Goal: Information Seeking & Learning: Find specific fact

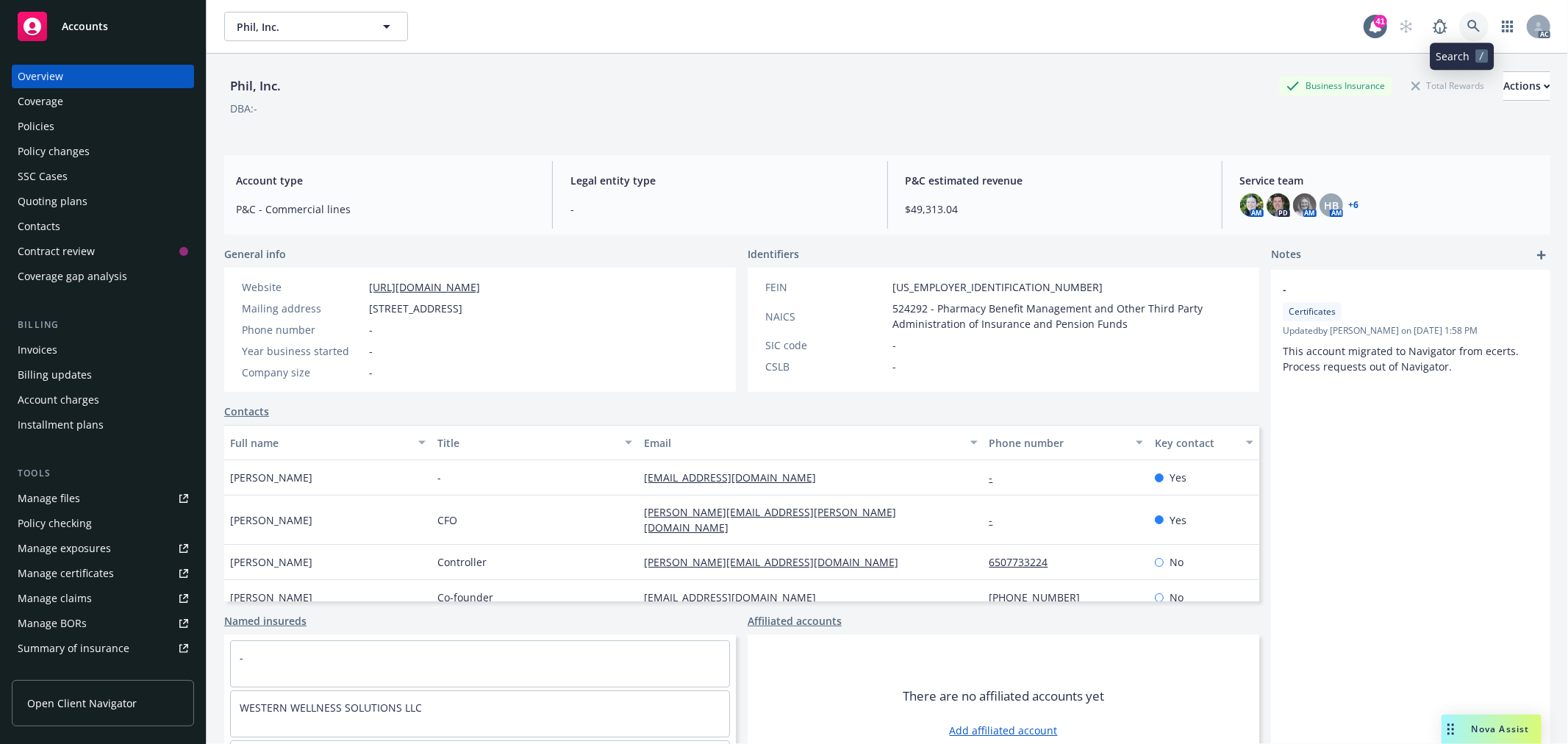
click at [1460, 33] on link at bounding box center [1474, 26] width 29 height 29
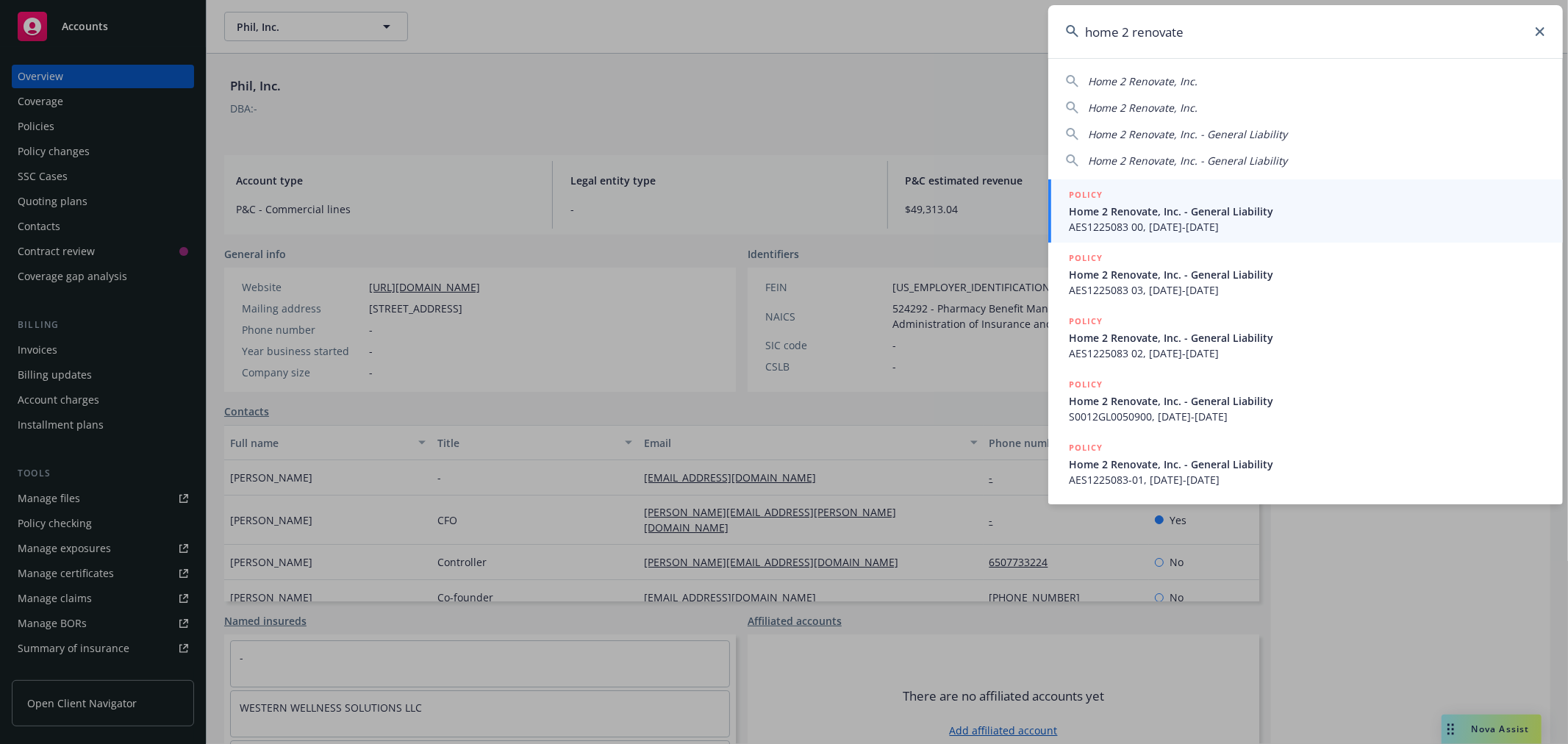
type input "home 2 renovate"
click at [1318, 230] on span "AES1225083 00, [DATE]-[DATE]" at bounding box center [1307, 227] width 476 height 15
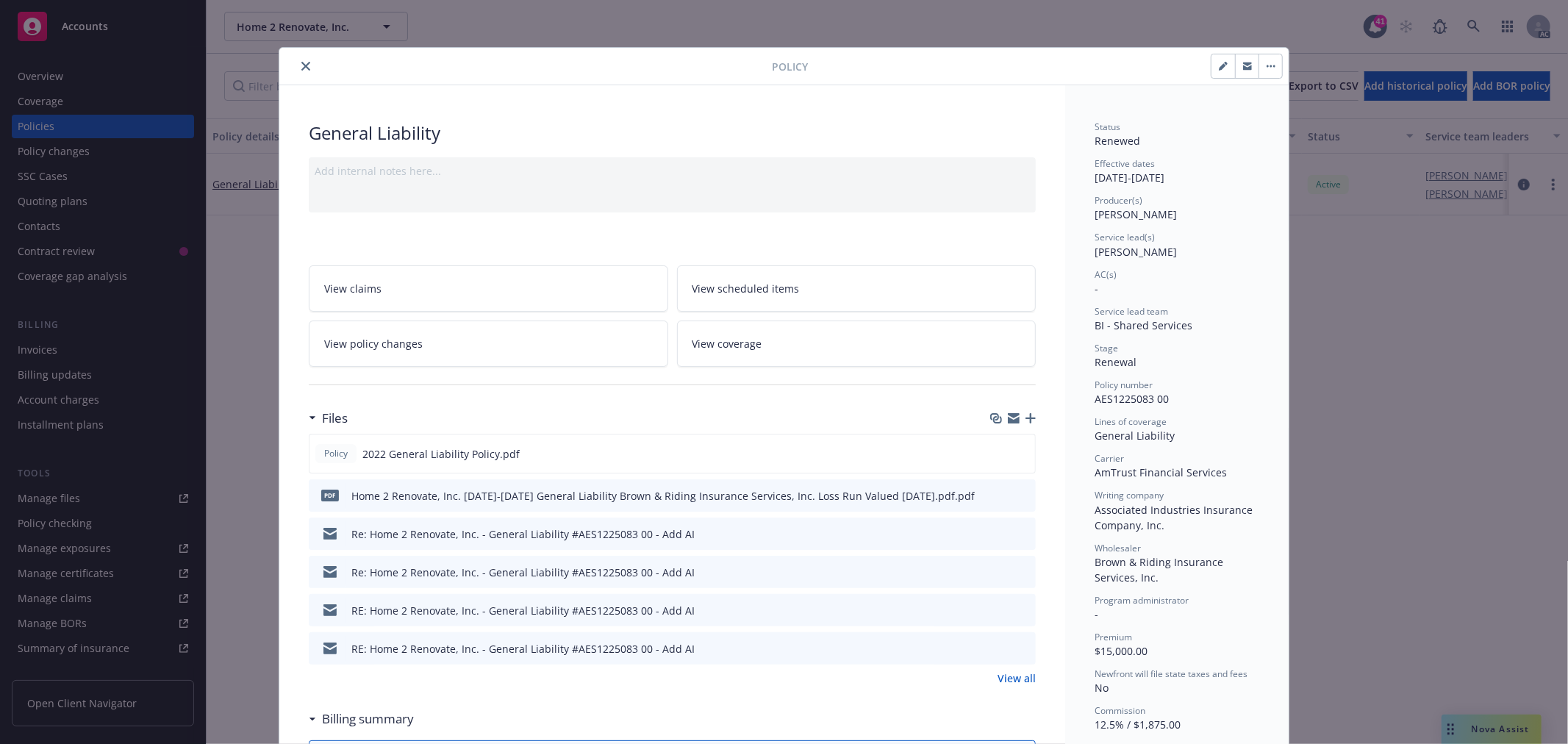
click at [302, 64] on icon "close" at bounding box center [306, 65] width 9 height 9
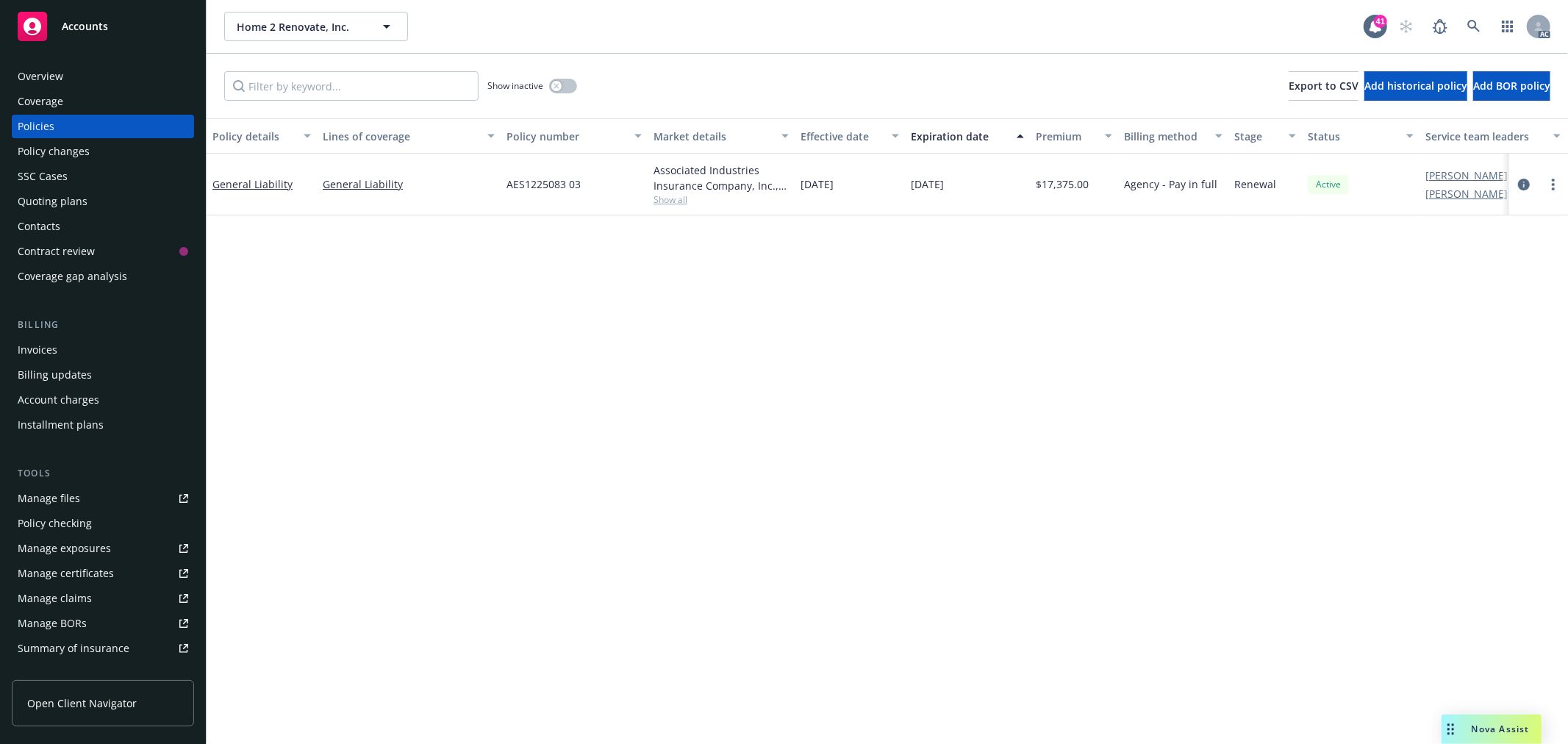
click at [64, 73] on div "Overview" at bounding box center [103, 76] width 171 height 24
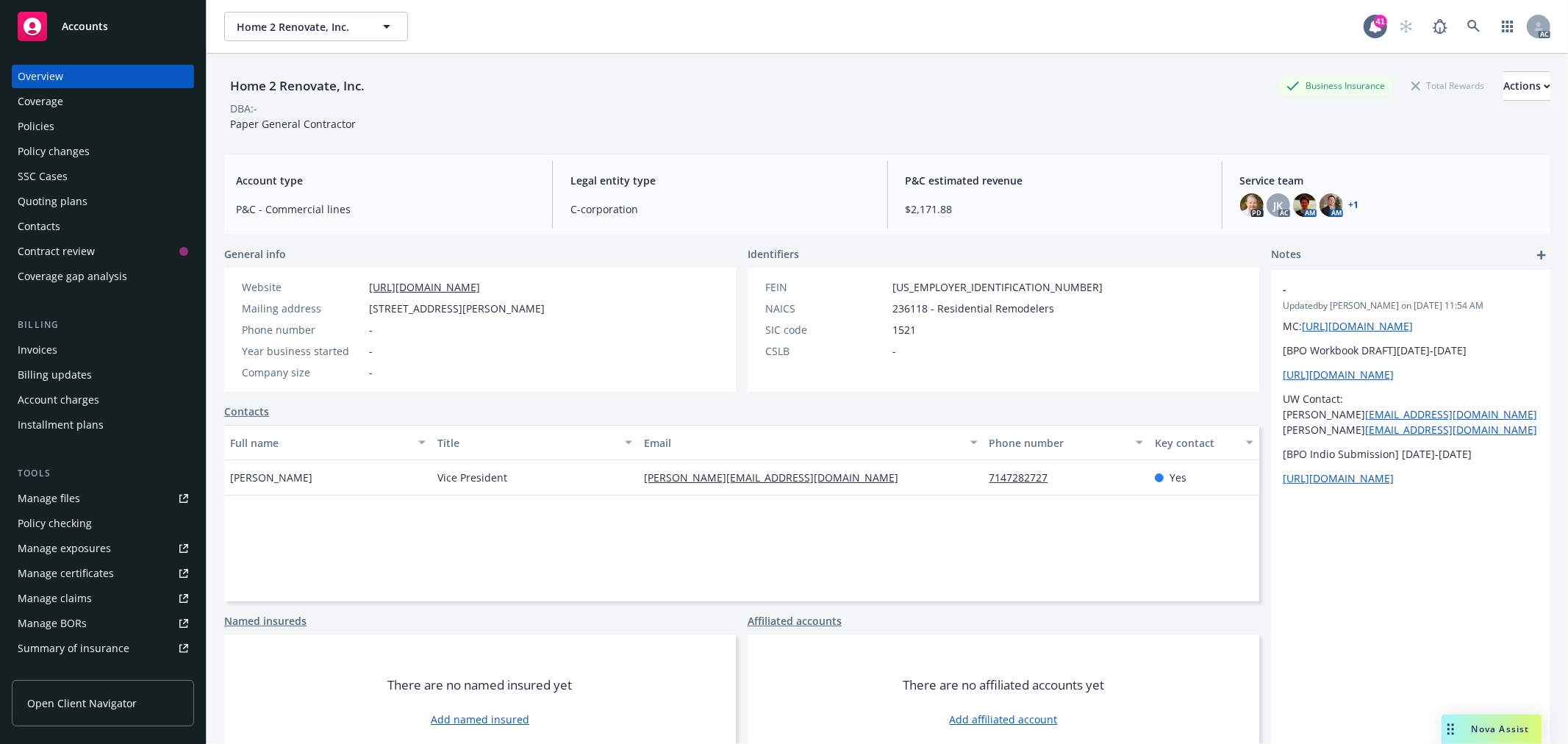
click at [65, 123] on div "Policies" at bounding box center [103, 126] width 171 height 24
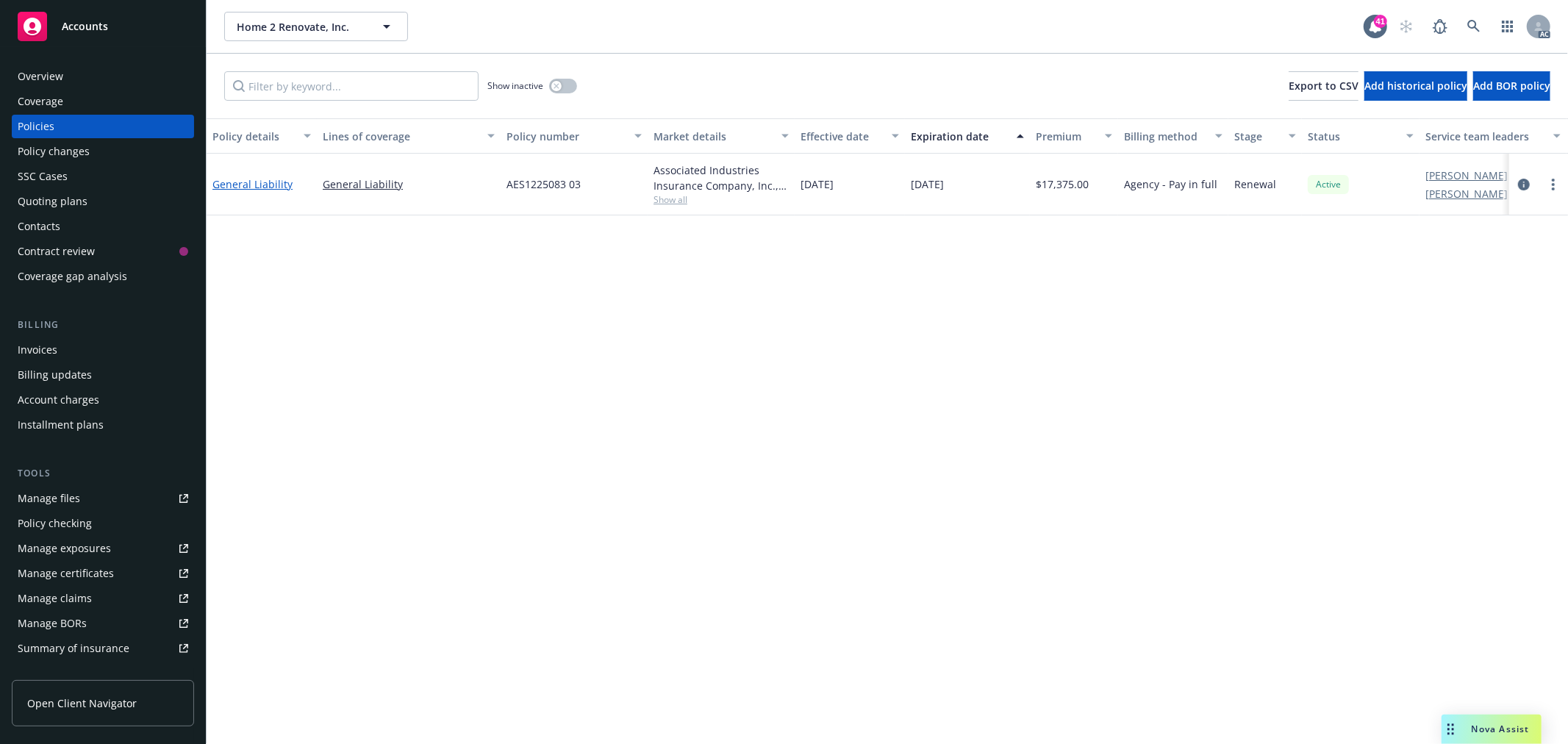
click at [247, 181] on link "General Liability" at bounding box center [252, 184] width 80 height 14
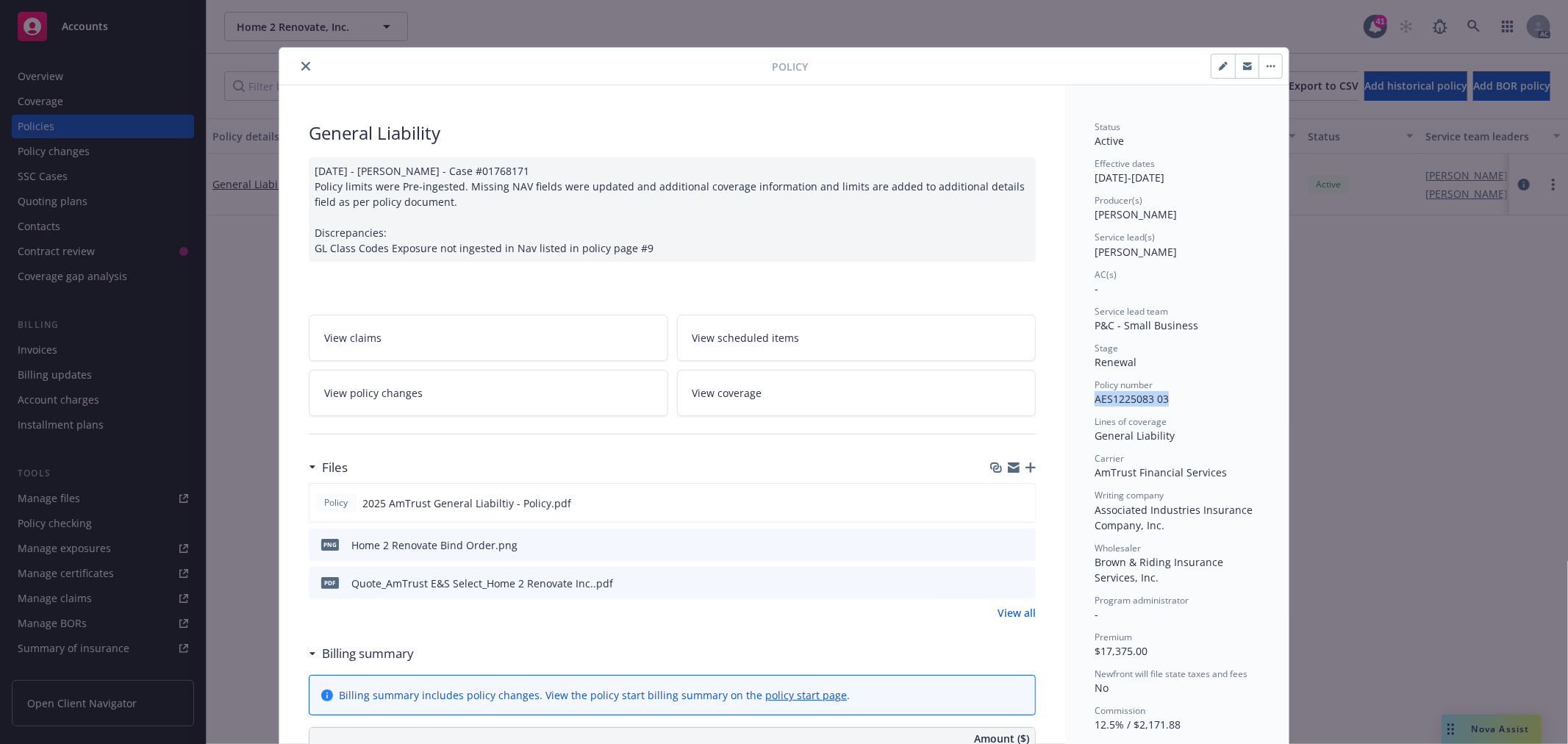
drag, startPoint x: 1169, startPoint y: 395, endPoint x: 1090, endPoint y: 399, distance: 79.1
click at [1094, 399] on div "Policy number AES1225083 03" at bounding box center [1177, 392] width 165 height 28
copy span "AES1225083 03"
drag, startPoint x: 1160, startPoint y: 527, endPoint x: 1085, endPoint y: 515, distance: 76.0
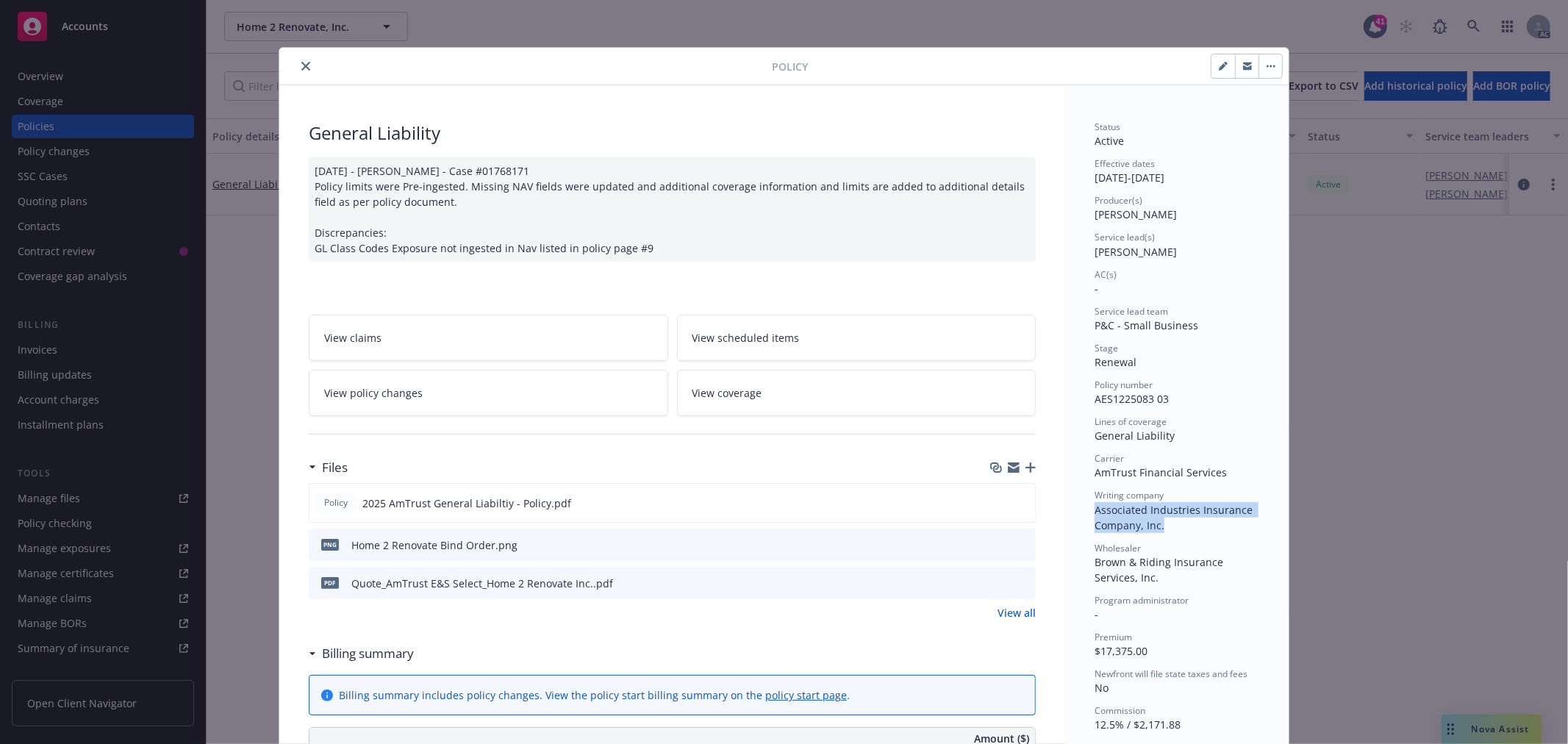
copy span "Associated Industries Insurance Company, Inc."
click at [302, 65] on icon "close" at bounding box center [306, 65] width 9 height 9
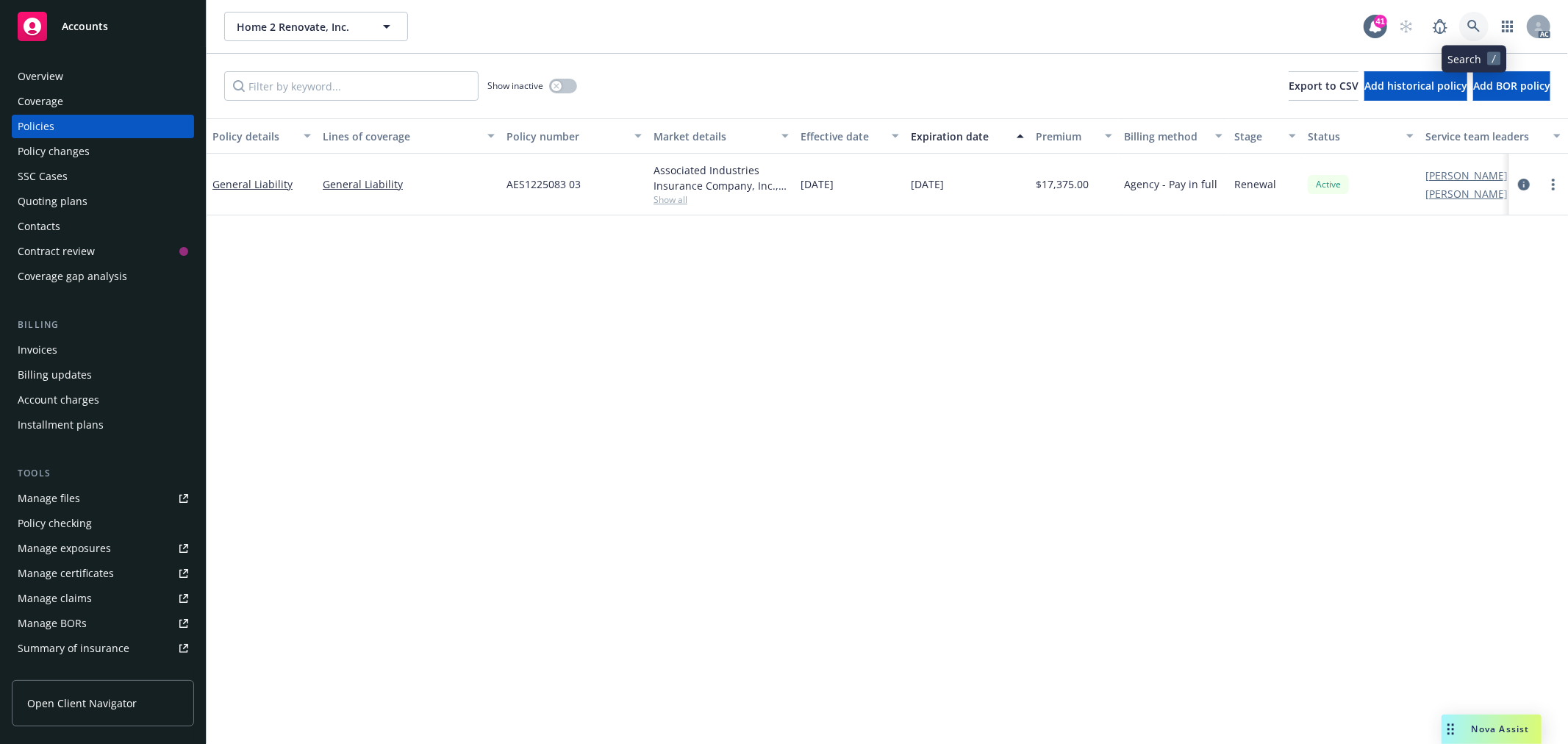
click at [1469, 31] on icon at bounding box center [1474, 27] width 13 height 13
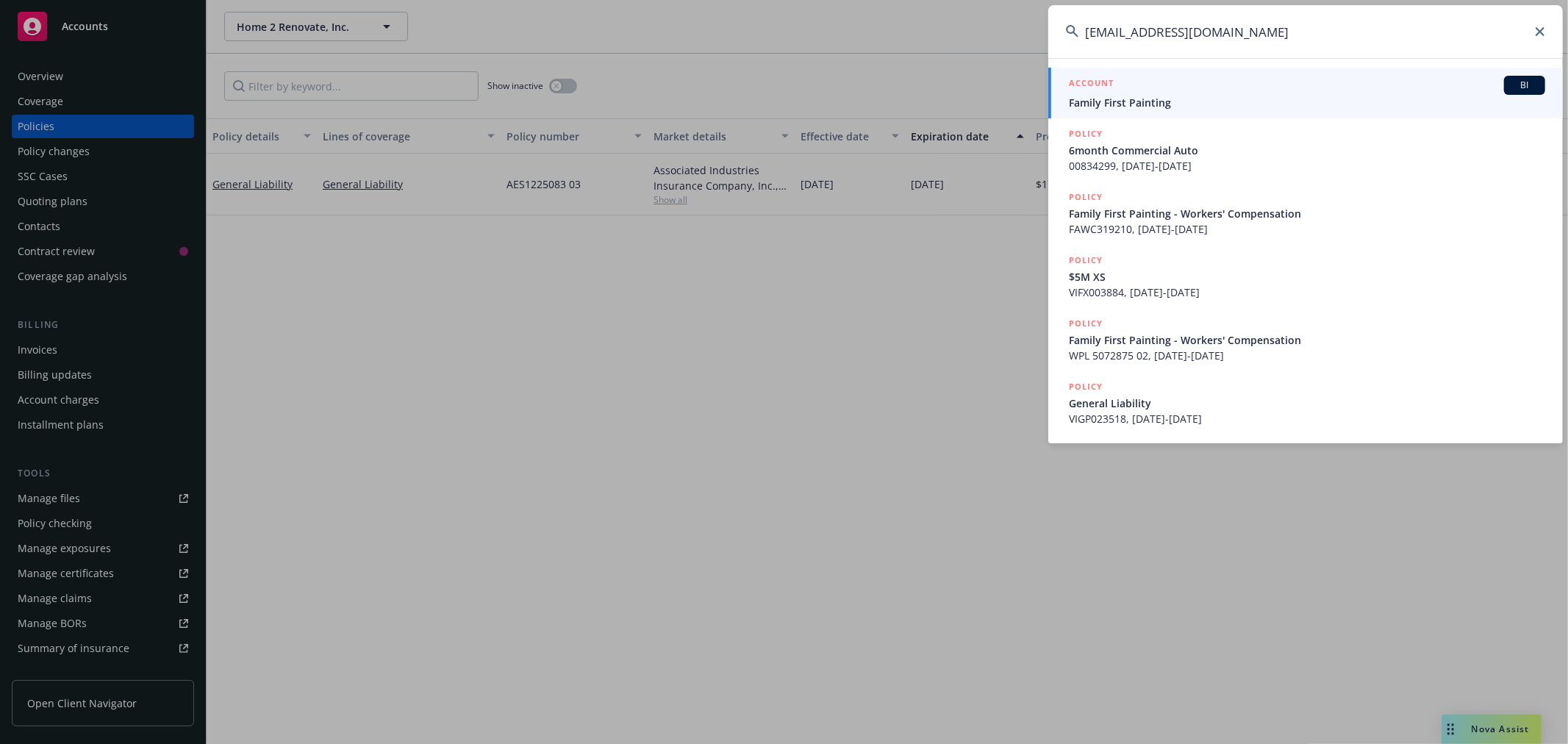
type input "[EMAIL_ADDRESS][DOMAIN_NAME]"
click at [1388, 96] on span "Family First Painting" at bounding box center [1307, 102] width 476 height 15
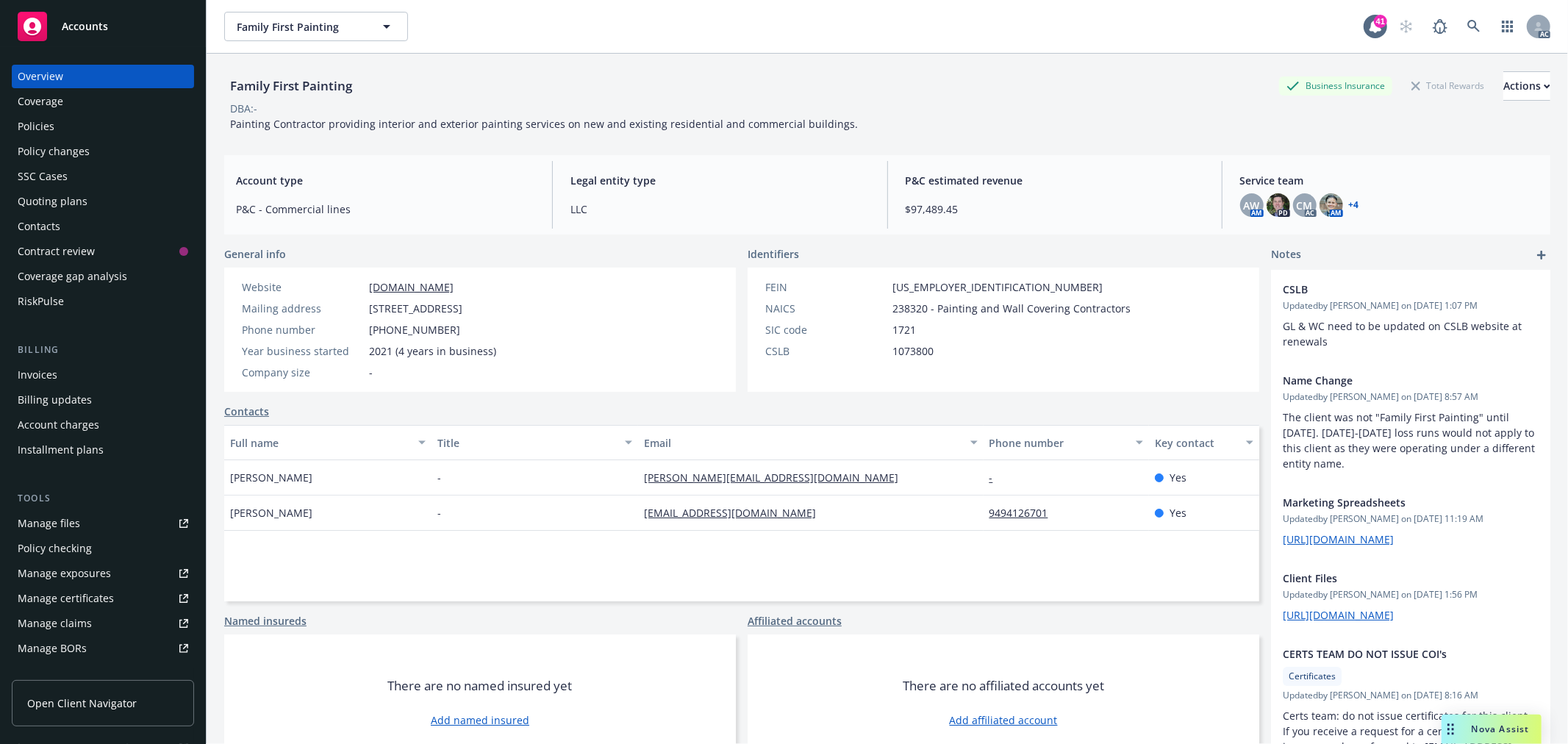
click at [1349, 209] on link "+ 4" at bounding box center [1353, 204] width 10 height 9
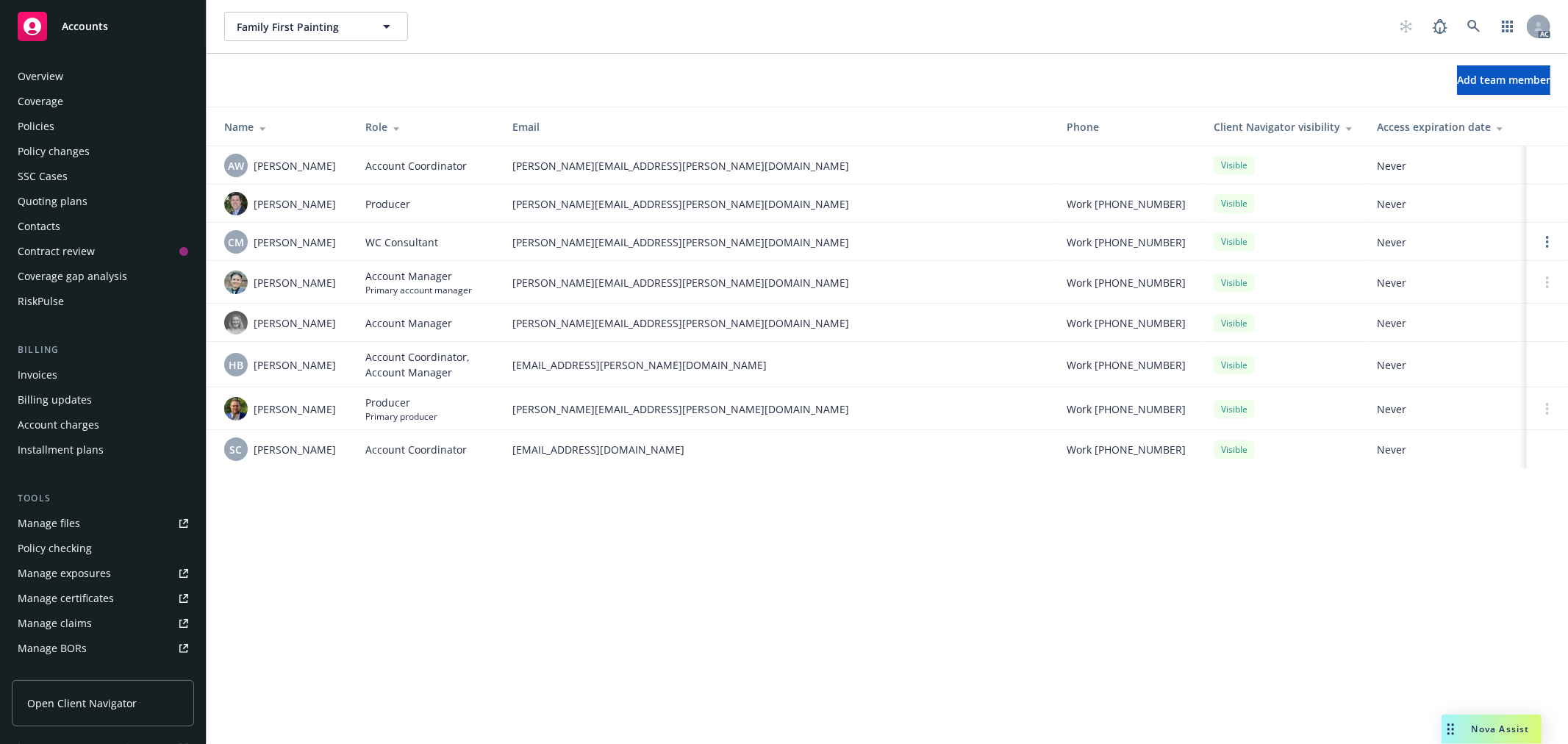
scroll to position [263, 0]
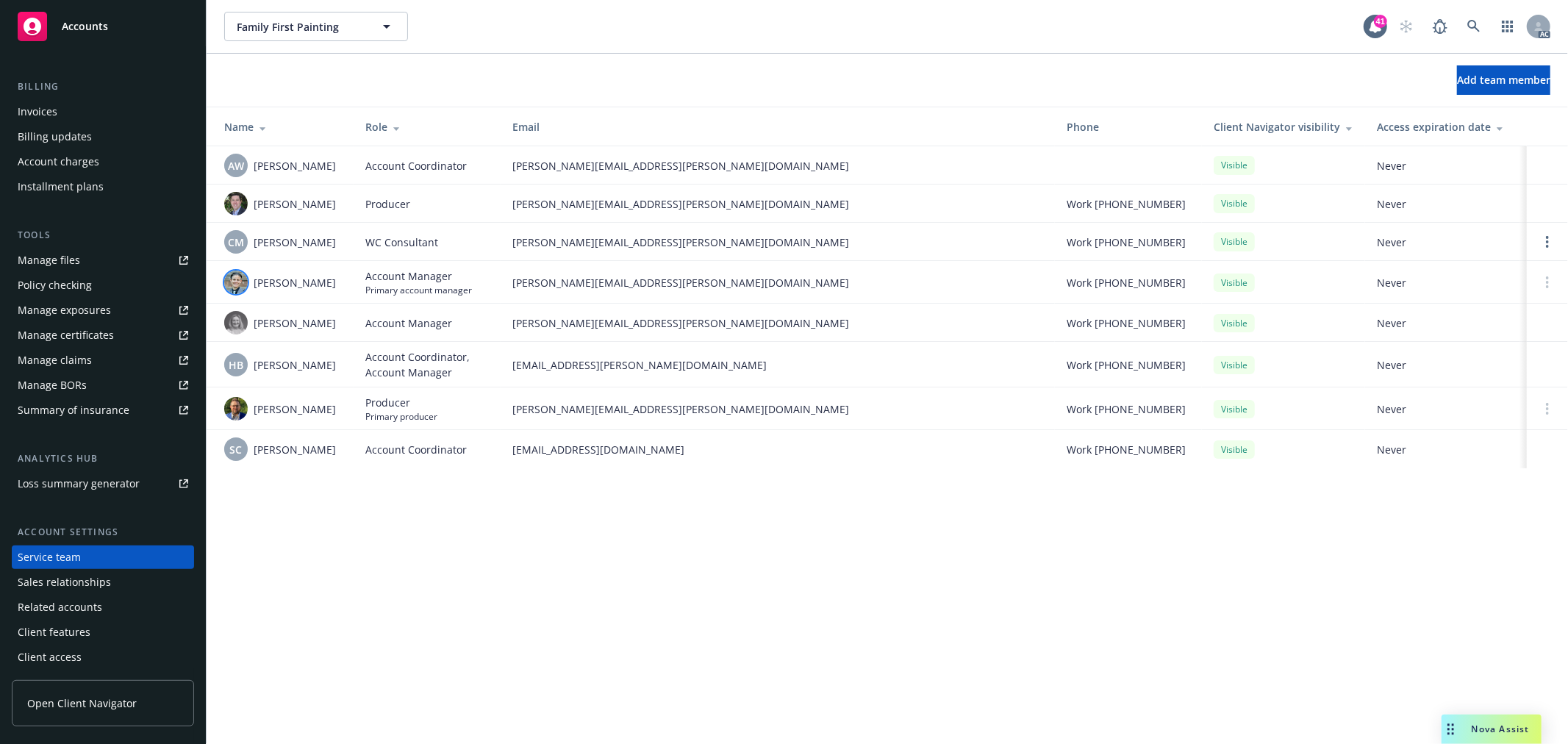
click at [241, 289] on img at bounding box center [235, 282] width 24 height 24
click at [684, 604] on div "Family First Painting Family First Painting 41 AC Add team member Name Role Ema…" at bounding box center [887, 372] width 1362 height 744
click at [237, 419] on img at bounding box center [235, 408] width 24 height 24
click at [574, 511] on div "Family First Painting Family First Painting 41 AC Add team member Name Role Ema…" at bounding box center [887, 372] width 1362 height 744
click at [237, 291] on img at bounding box center [235, 282] width 24 height 24
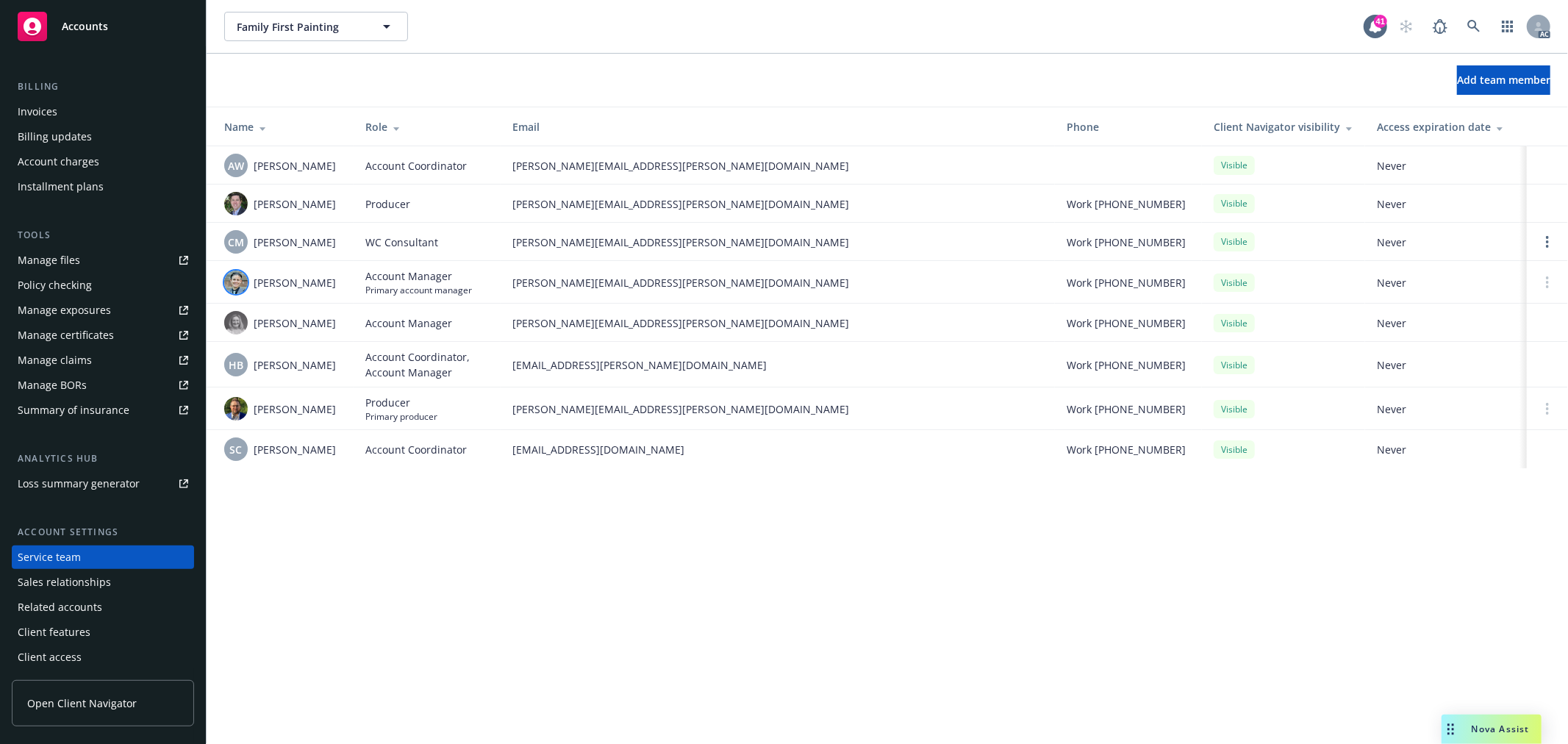
click at [663, 526] on div "Family First Painting Family First Painting 41 AC Add team member Name Role Ema…" at bounding box center [887, 372] width 1362 height 744
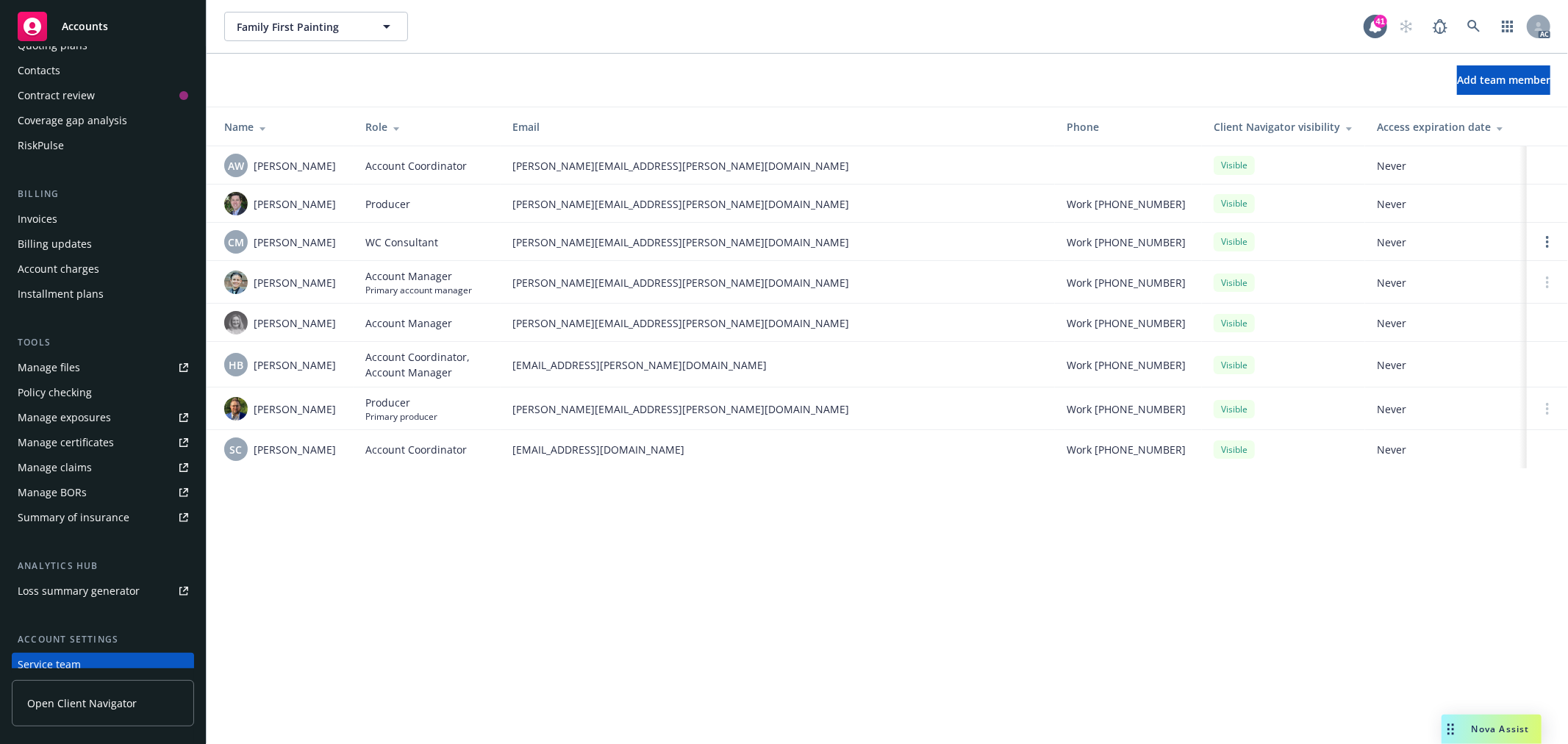
scroll to position [0, 0]
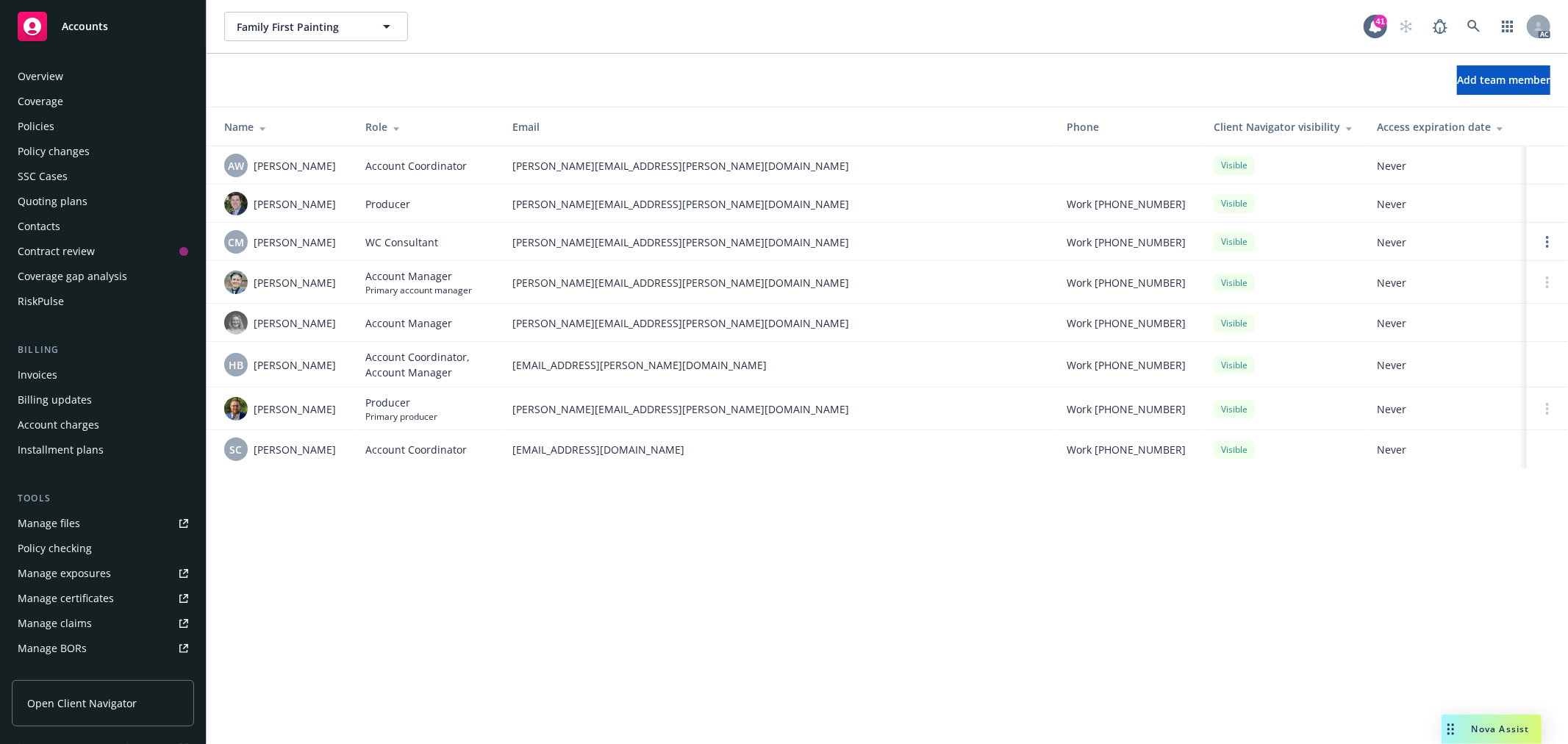
click at [76, 79] on div "Overview" at bounding box center [103, 76] width 171 height 24
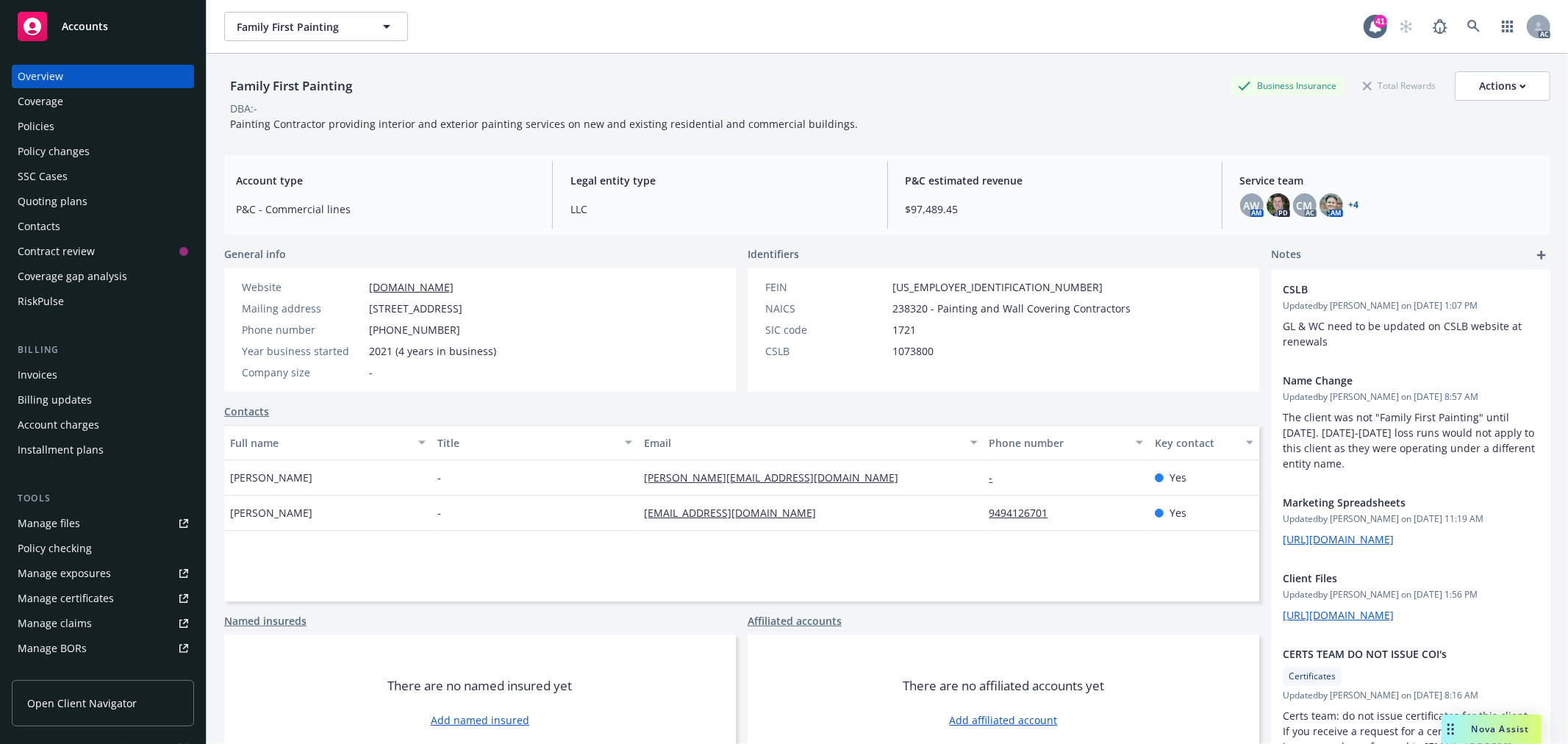
click at [47, 130] on div "Policies" at bounding box center [36, 126] width 37 height 24
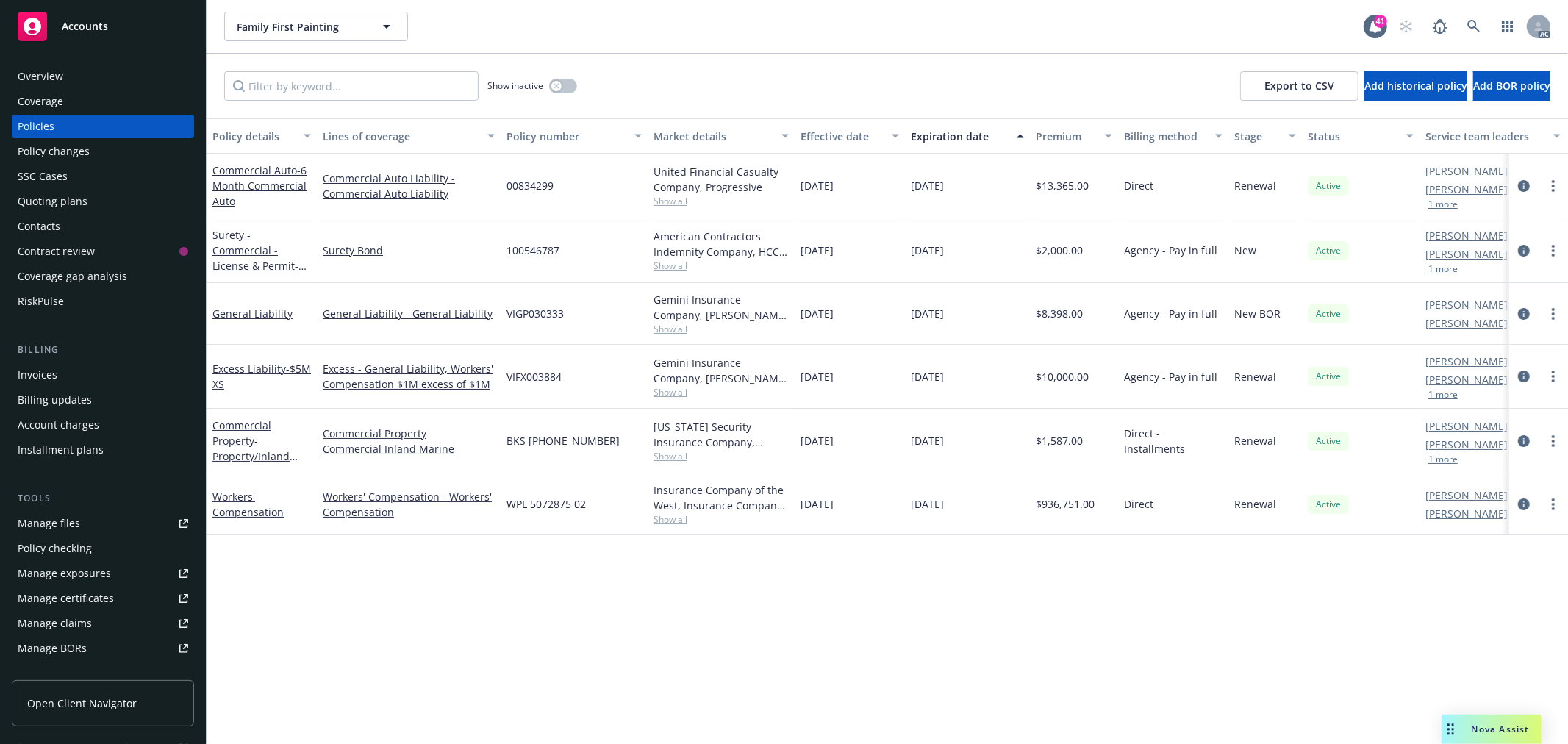
click at [98, 84] on div "Overview" at bounding box center [103, 76] width 171 height 24
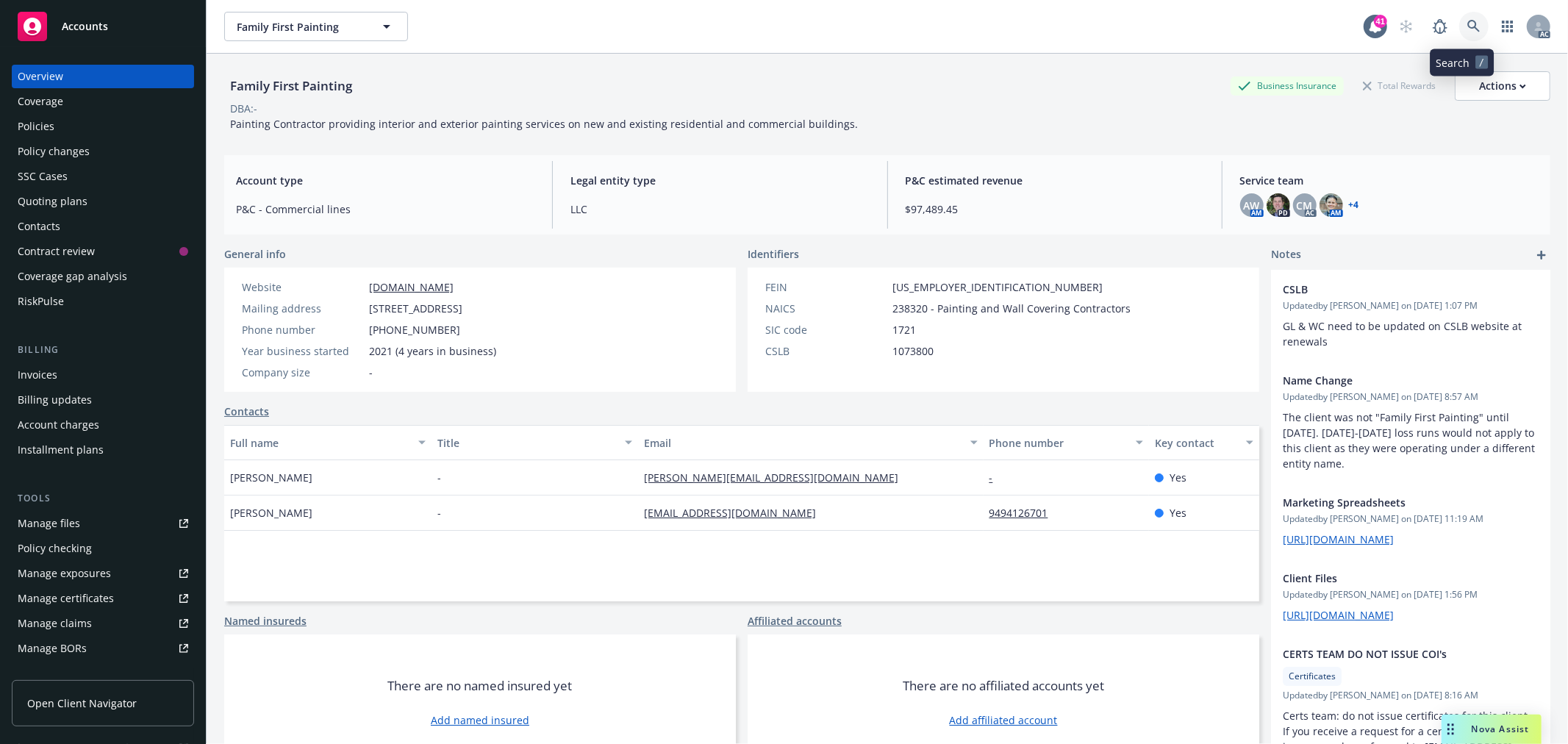
click at [1471, 24] on link at bounding box center [1474, 26] width 29 height 29
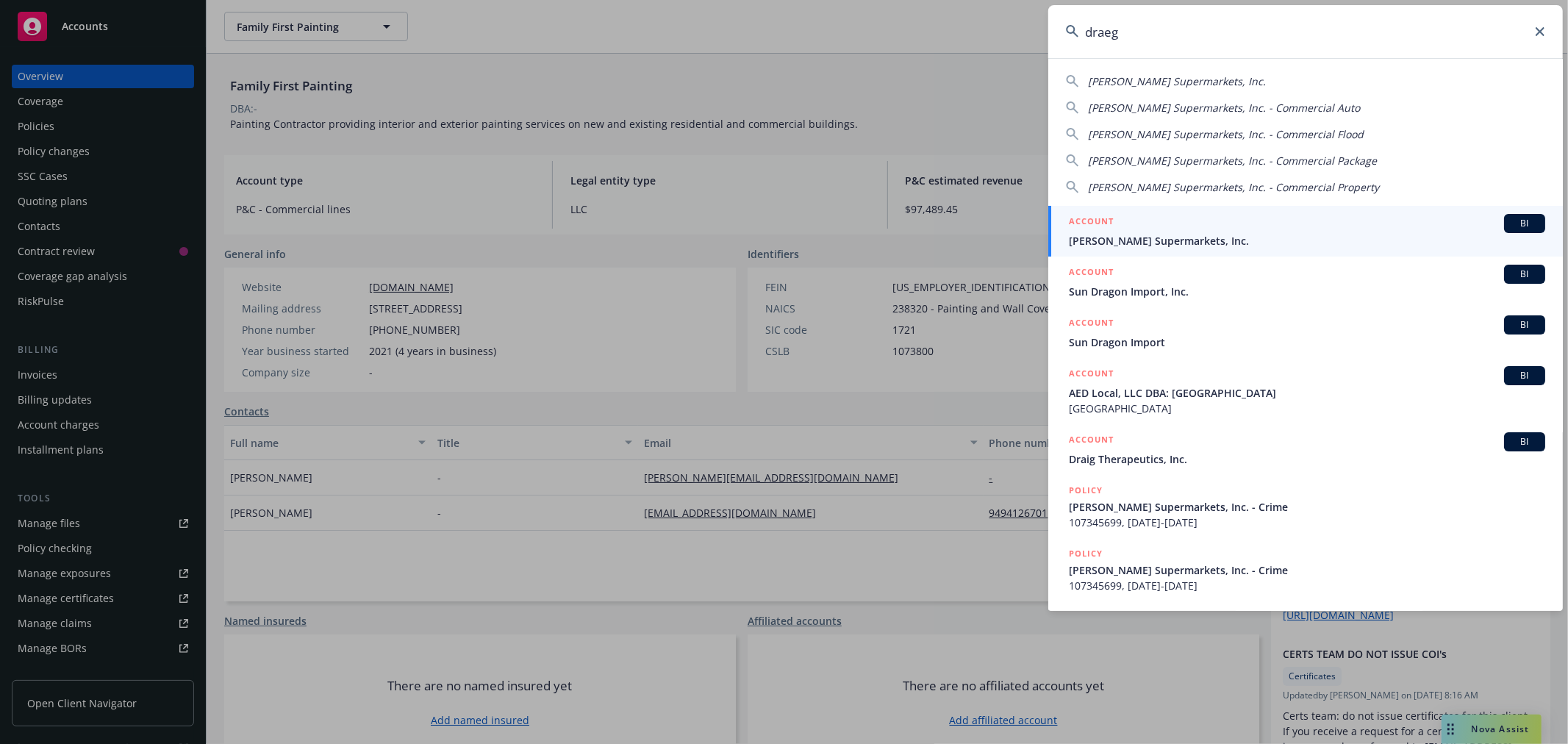
type input "draeg"
click at [1297, 236] on span "[PERSON_NAME] Supermarkets, Inc." at bounding box center [1307, 241] width 476 height 15
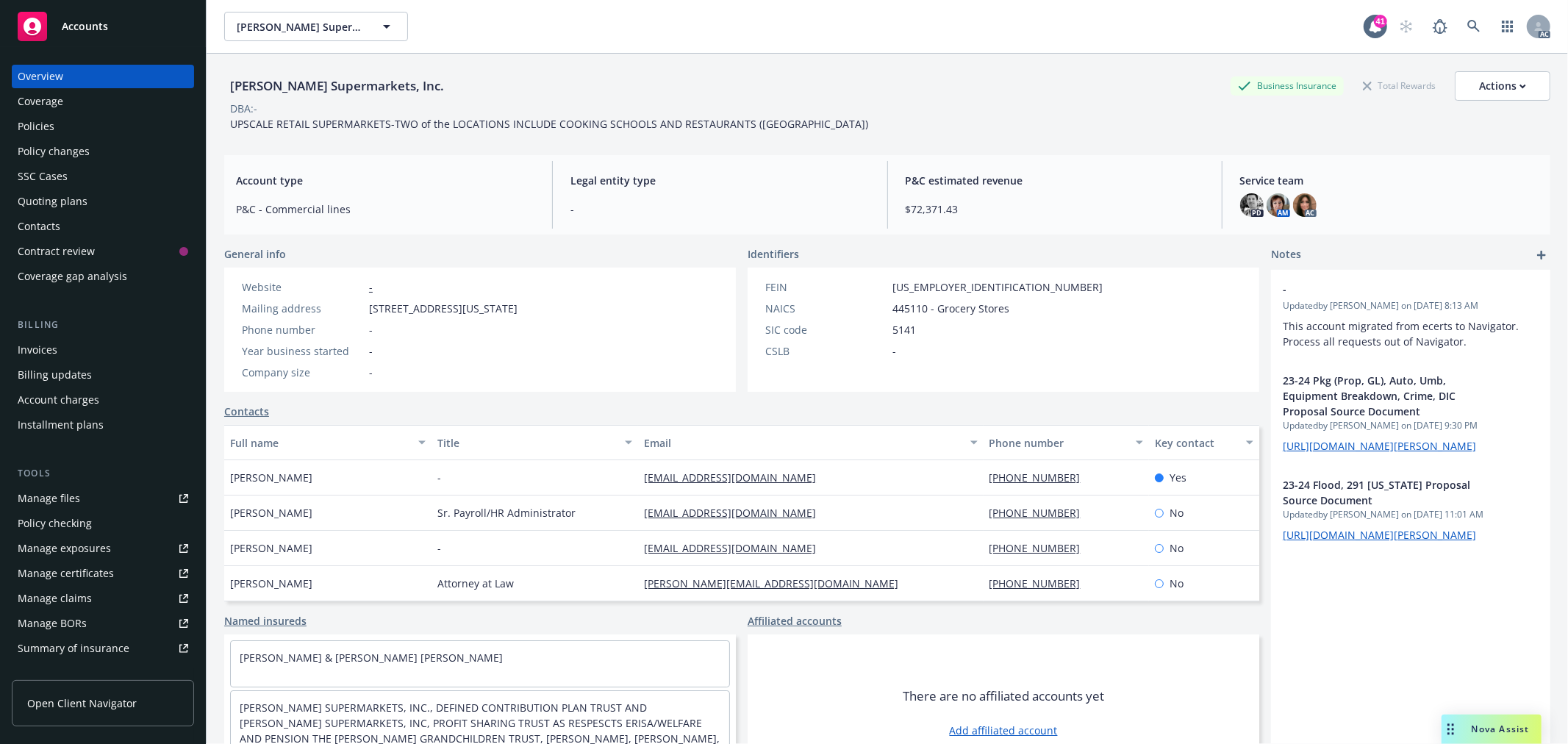
click at [93, 128] on div "Policies" at bounding box center [103, 126] width 171 height 24
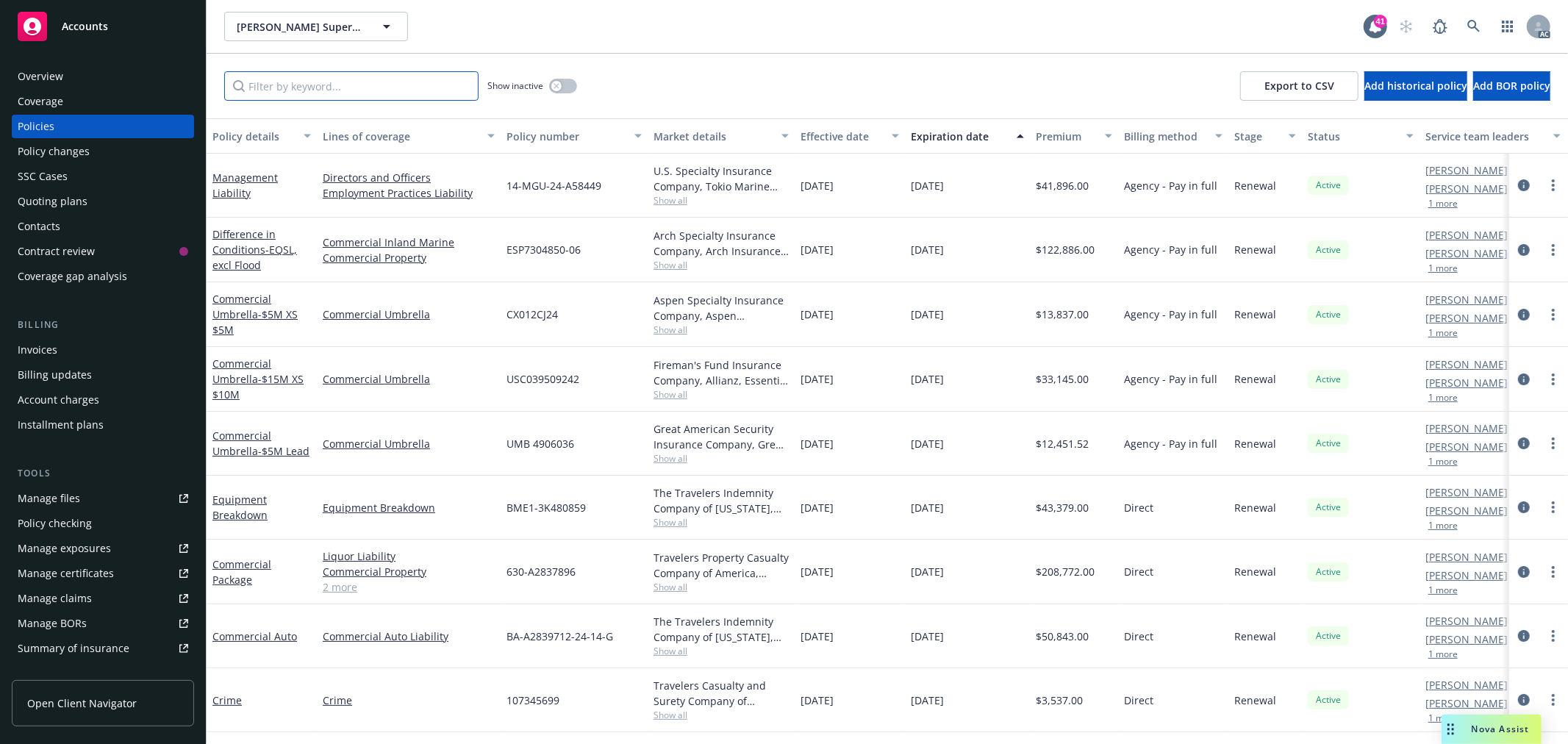
click at [402, 88] on input "Filter by keyword..." at bounding box center [351, 85] width 254 height 29
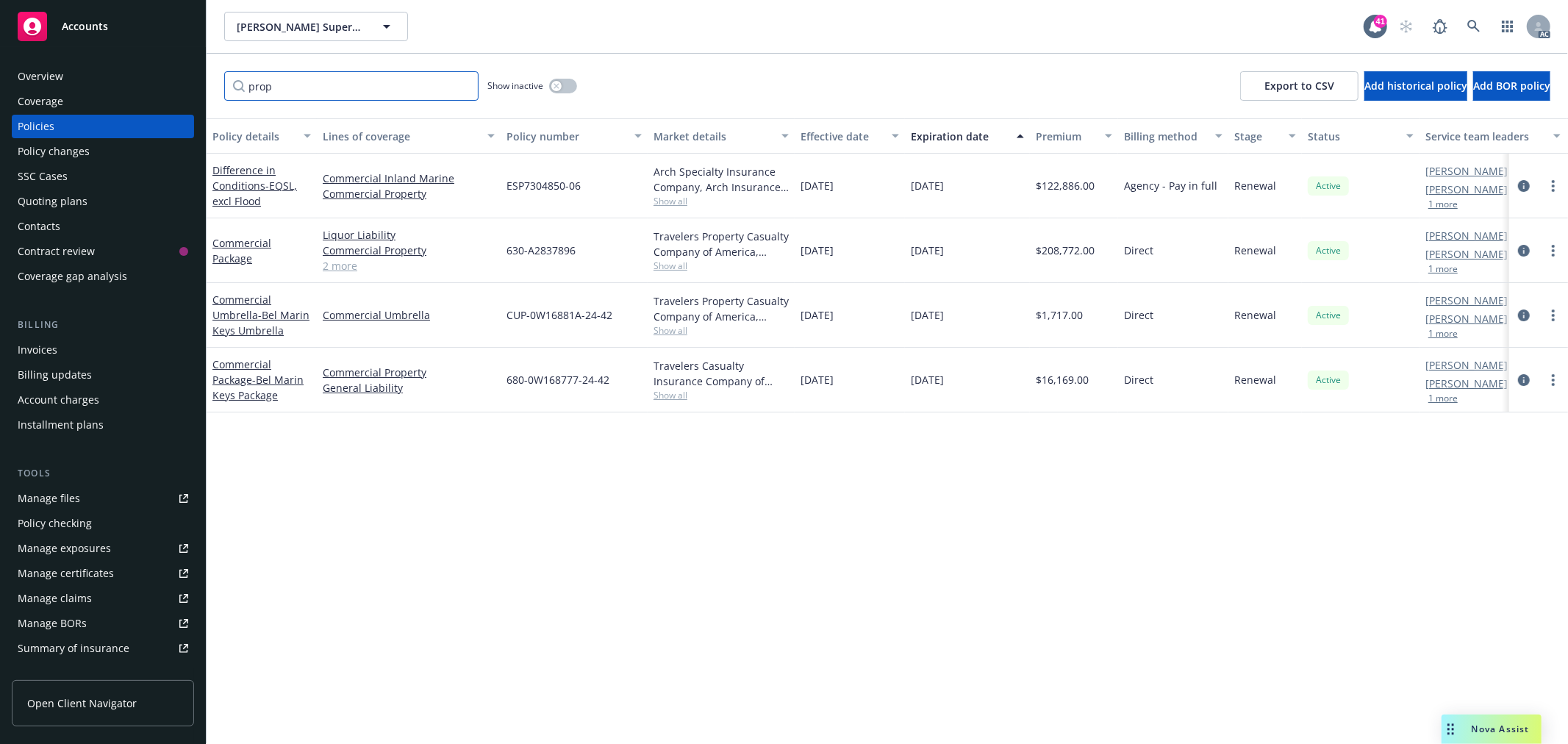
type input "prop"
click at [340, 266] on link "2 more" at bounding box center [408, 266] width 172 height 15
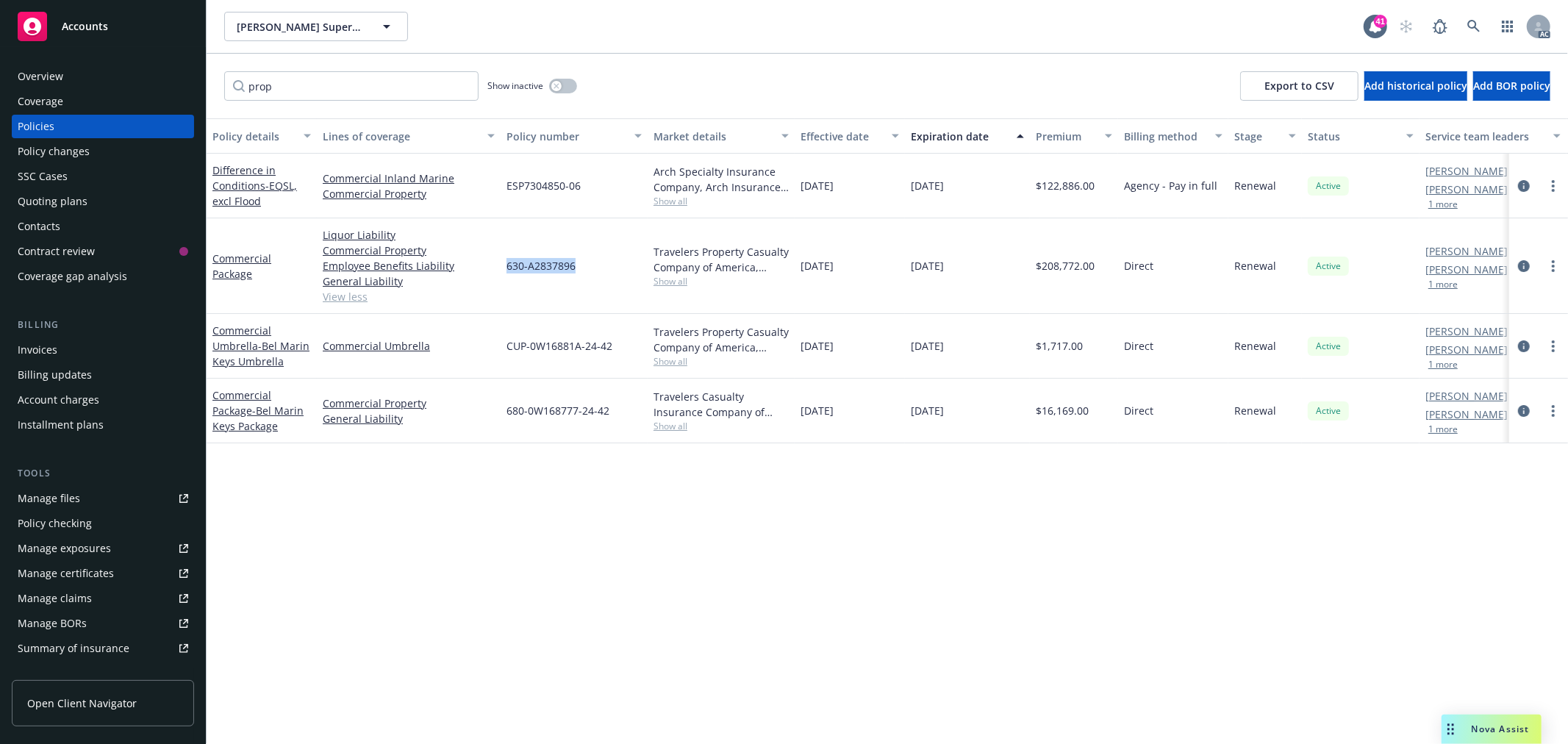
drag, startPoint x: 577, startPoint y: 268, endPoint x: 507, endPoint y: 270, distance: 70.0
click at [507, 270] on div "630-A2837896" at bounding box center [574, 266] width 147 height 96
copy span "630-A2837896"
